Goal: Transaction & Acquisition: Purchase product/service

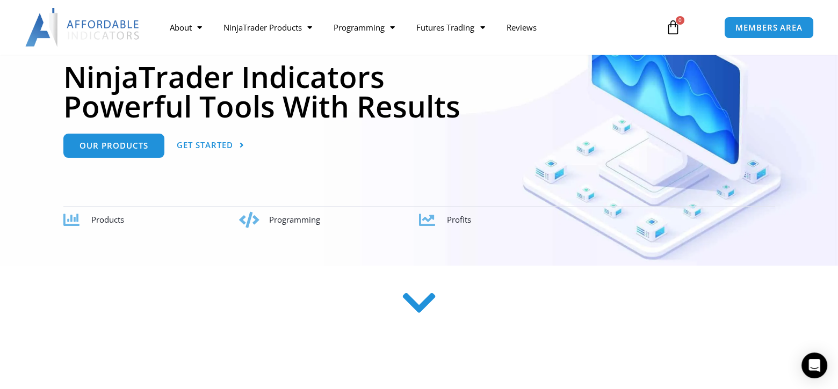
scroll to position [148, 0]
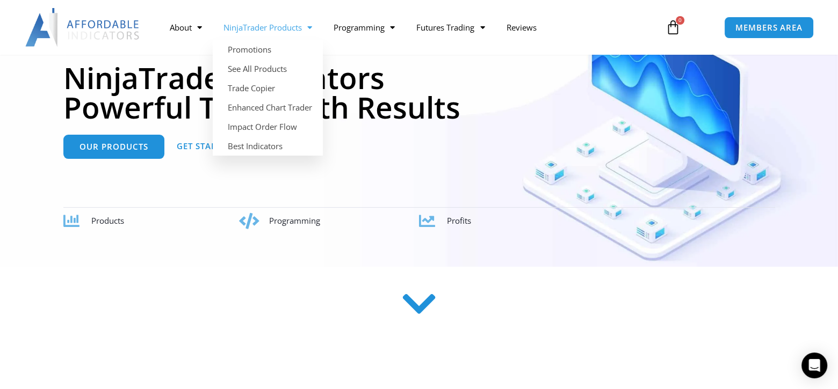
click at [302, 28] on link "NinjaTrader Products" at bounding box center [268, 27] width 110 height 25
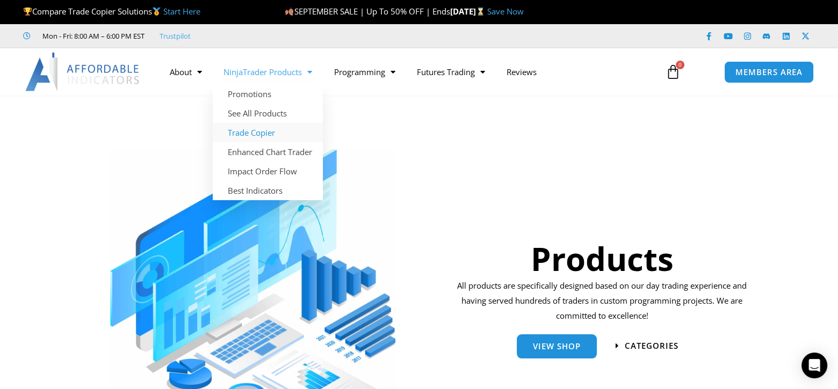
click at [250, 128] on link "Trade Copier" at bounding box center [268, 132] width 110 height 19
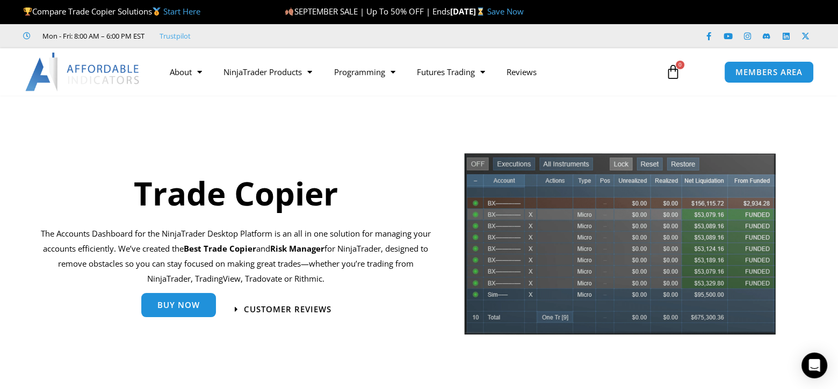
click at [173, 309] on span "Buy Now" at bounding box center [178, 305] width 42 height 8
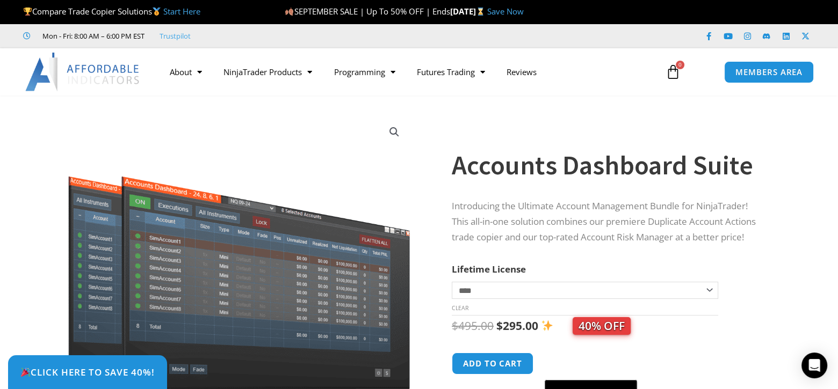
click at [804, 267] on section "**********" at bounding box center [419, 282] width 838 height 353
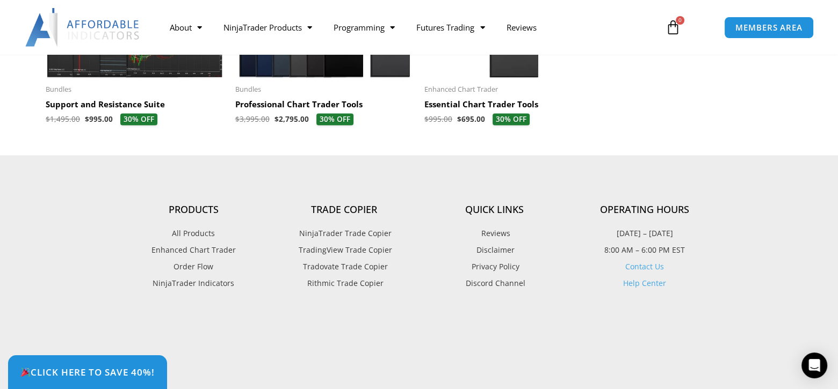
scroll to position [2556, 0]
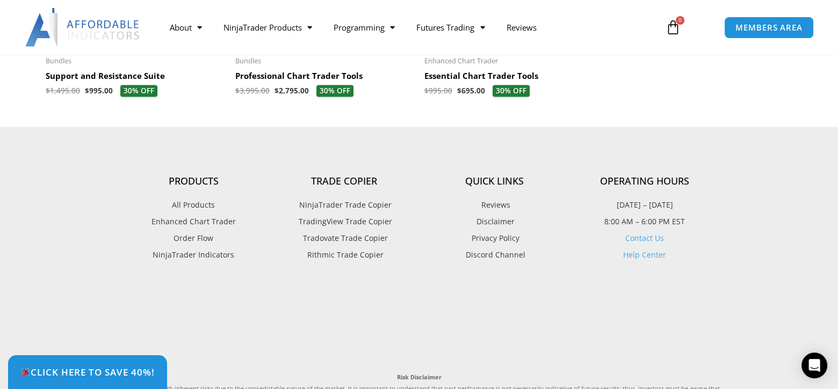
click at [343, 252] on span "Rithmic Trade Copier" at bounding box center [343, 255] width 79 height 14
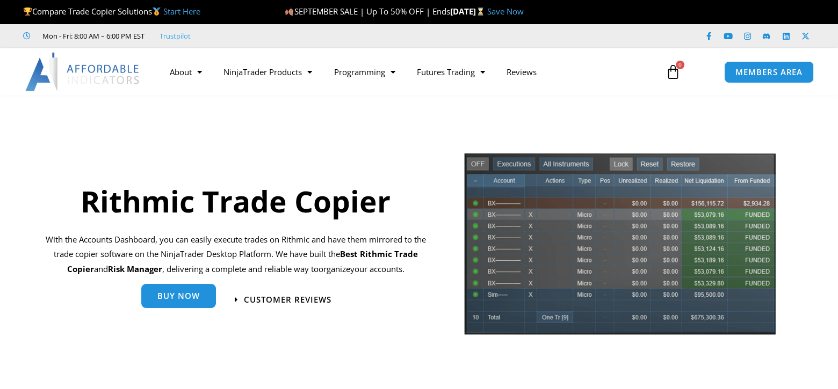
click at [195, 296] on span "Buy Now" at bounding box center [178, 296] width 42 height 8
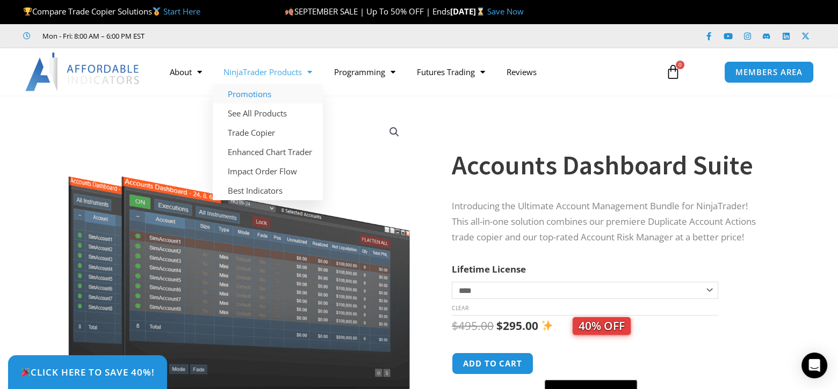
click at [263, 90] on link "Promotions" at bounding box center [268, 93] width 110 height 19
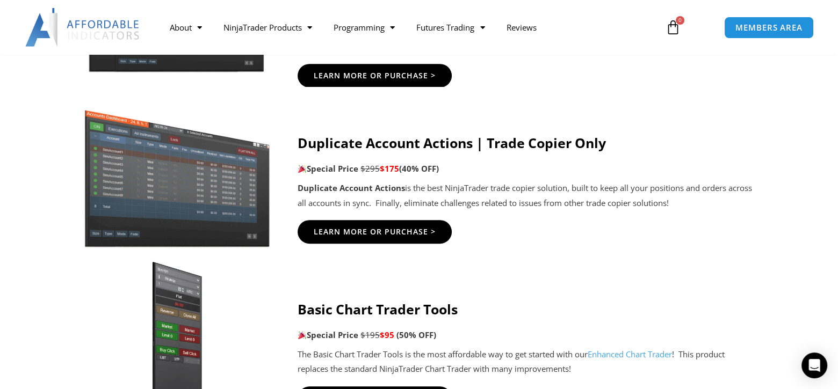
scroll to position [612, 0]
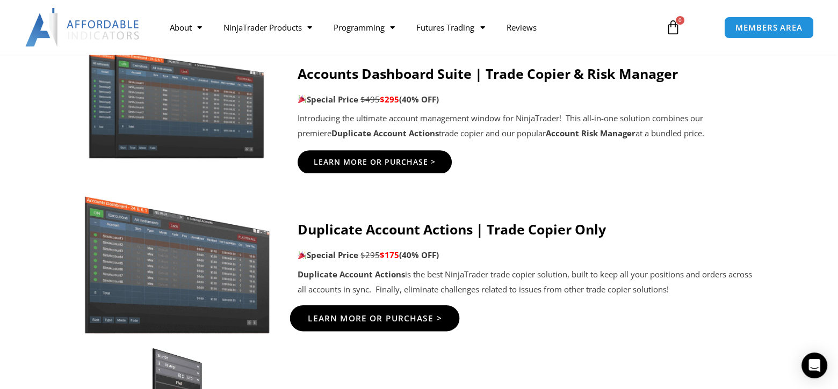
click at [364, 318] on span "Learn More Or Purchase >" at bounding box center [375, 318] width 134 height 8
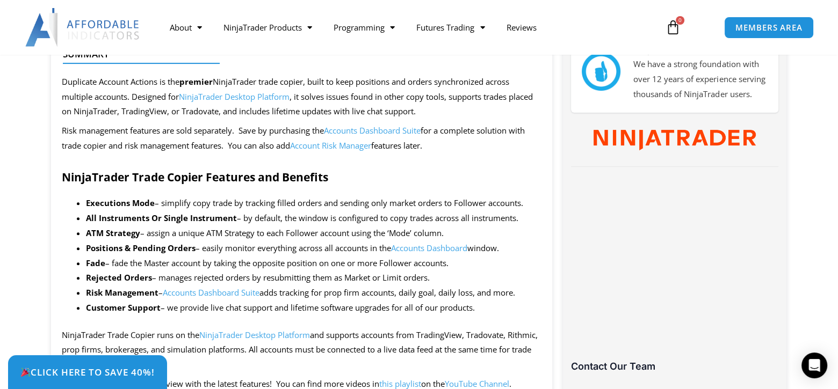
scroll to position [507, 0]
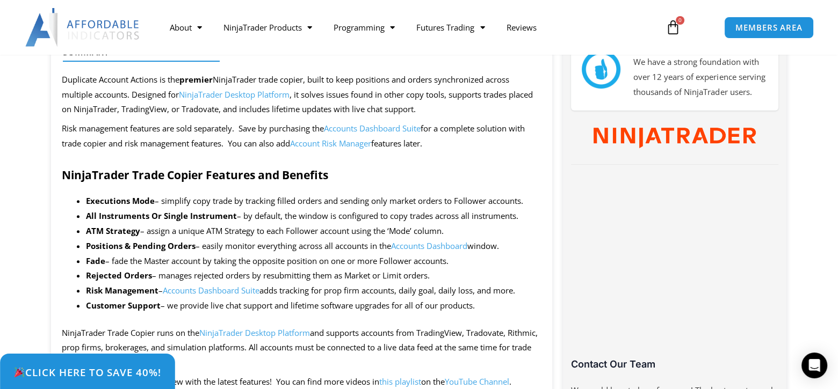
click at [130, 372] on span "Click Here to save 40%!" at bounding box center [87, 372] width 148 height 10
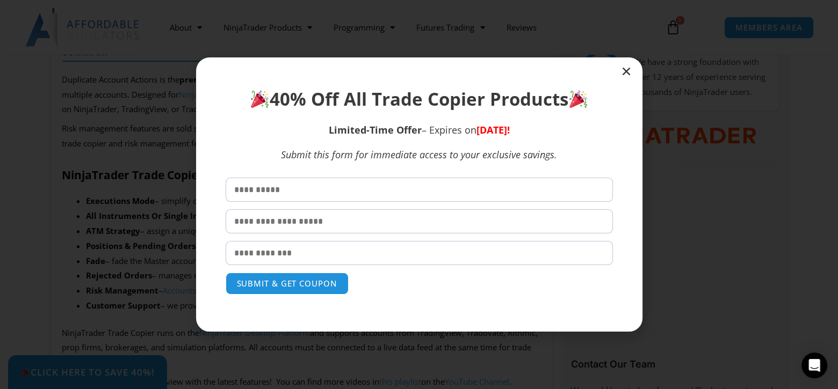
click at [619, 66] on div at bounding box center [419, 194] width 446 height 274
click at [622, 69] on icon "Close" at bounding box center [626, 71] width 11 height 11
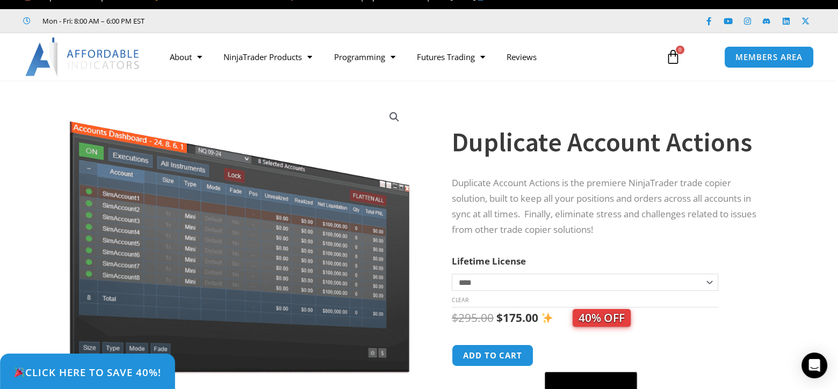
scroll to position [0, 0]
